Goal: Information Seeking & Learning: Learn about a topic

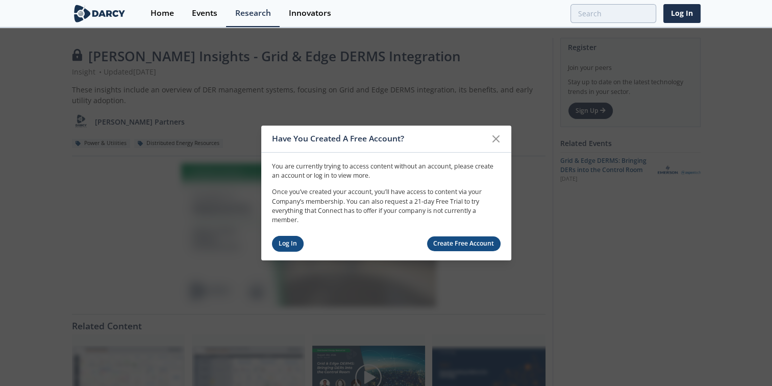
click at [281, 243] on link "Log In" at bounding box center [288, 244] width 32 height 16
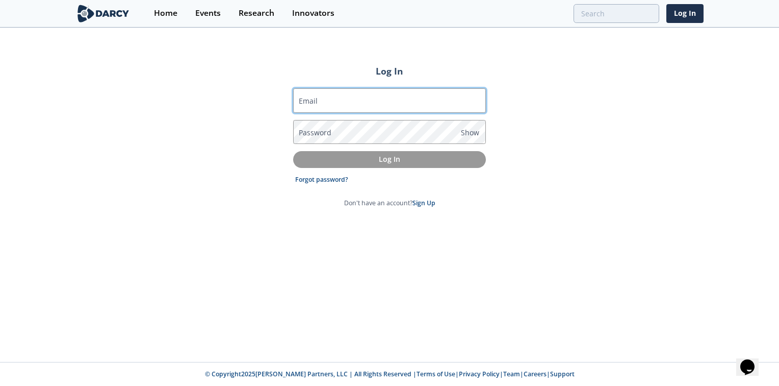
click at [421, 103] on input "Email" at bounding box center [389, 100] width 193 height 24
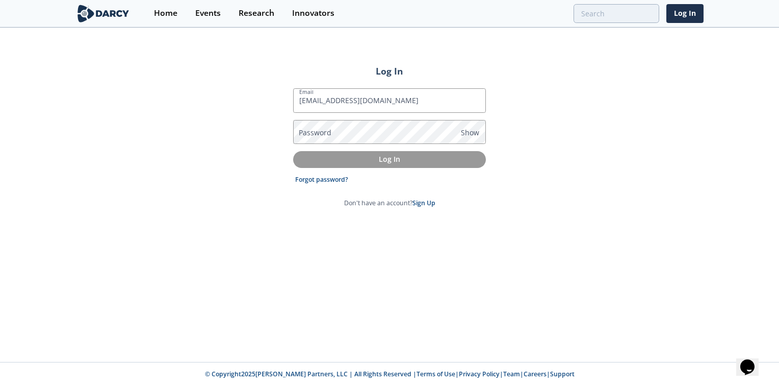
type input "[EMAIL_ADDRESS][DOMAIN_NAME]"
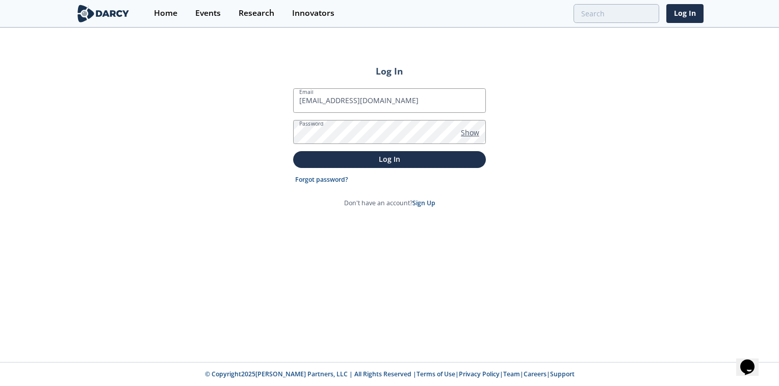
click at [471, 129] on span "Show" at bounding box center [470, 132] width 18 height 11
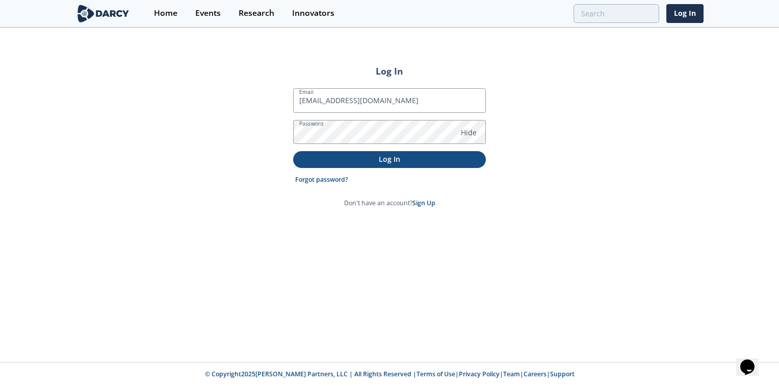
click at [390, 162] on p "Log In" at bounding box center [389, 159] width 179 height 11
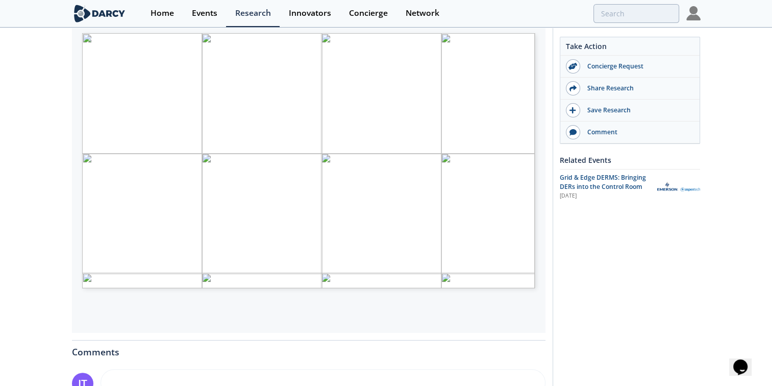
scroll to position [204, 0]
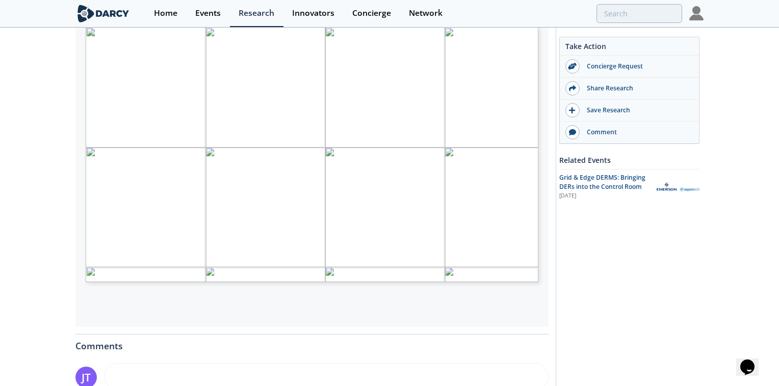
type input "2"
type input "7"
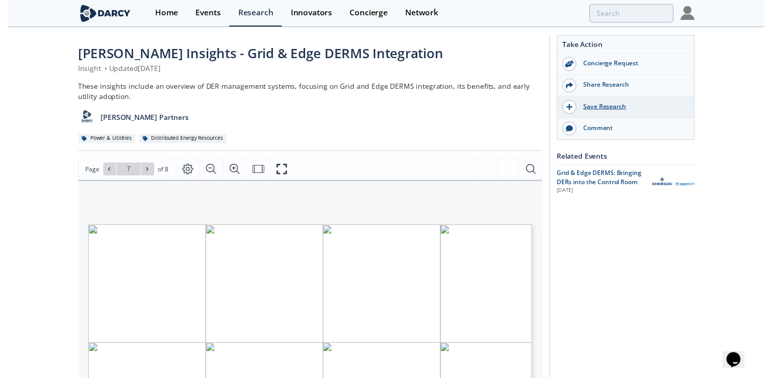
scroll to position [0, 0]
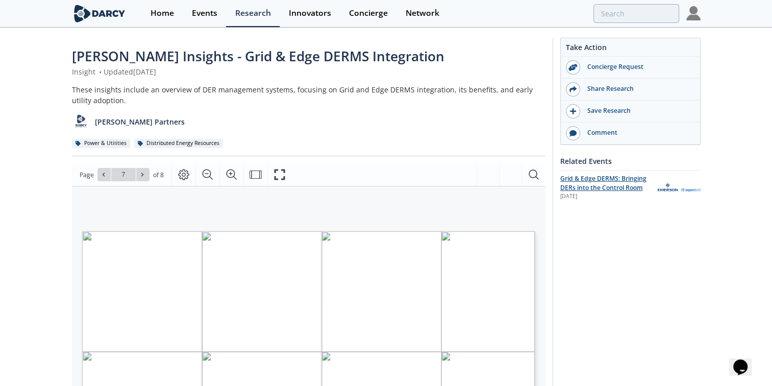
click at [593, 176] on span "Grid & Edge DERMS: Bringing DERs into the Control Room" at bounding box center [603, 183] width 86 height 18
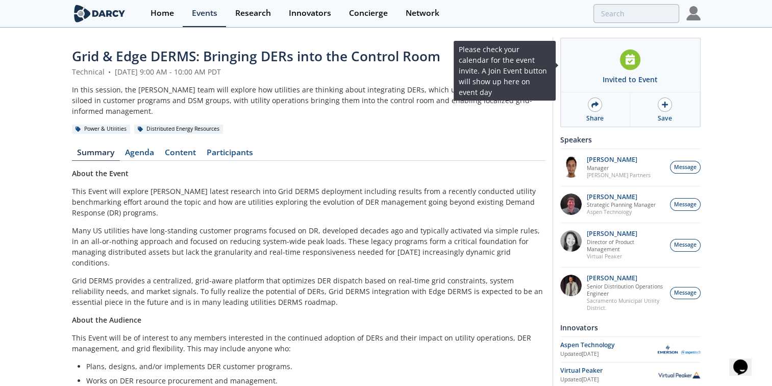
click at [632, 60] on icon at bounding box center [629, 59] width 9 height 11
click at [628, 60] on icon at bounding box center [629, 59] width 9 height 11
drag, startPoint x: 628, startPoint y: 60, endPoint x: 727, endPoint y: 101, distance: 107.0
click at [727, 101] on div "Grid & Edge DERMS: Bringing DERs into the Control Room Technical • [DATE] 9:00 …" at bounding box center [386, 295] width 772 height 532
